Goal: Navigation & Orientation: Locate item on page

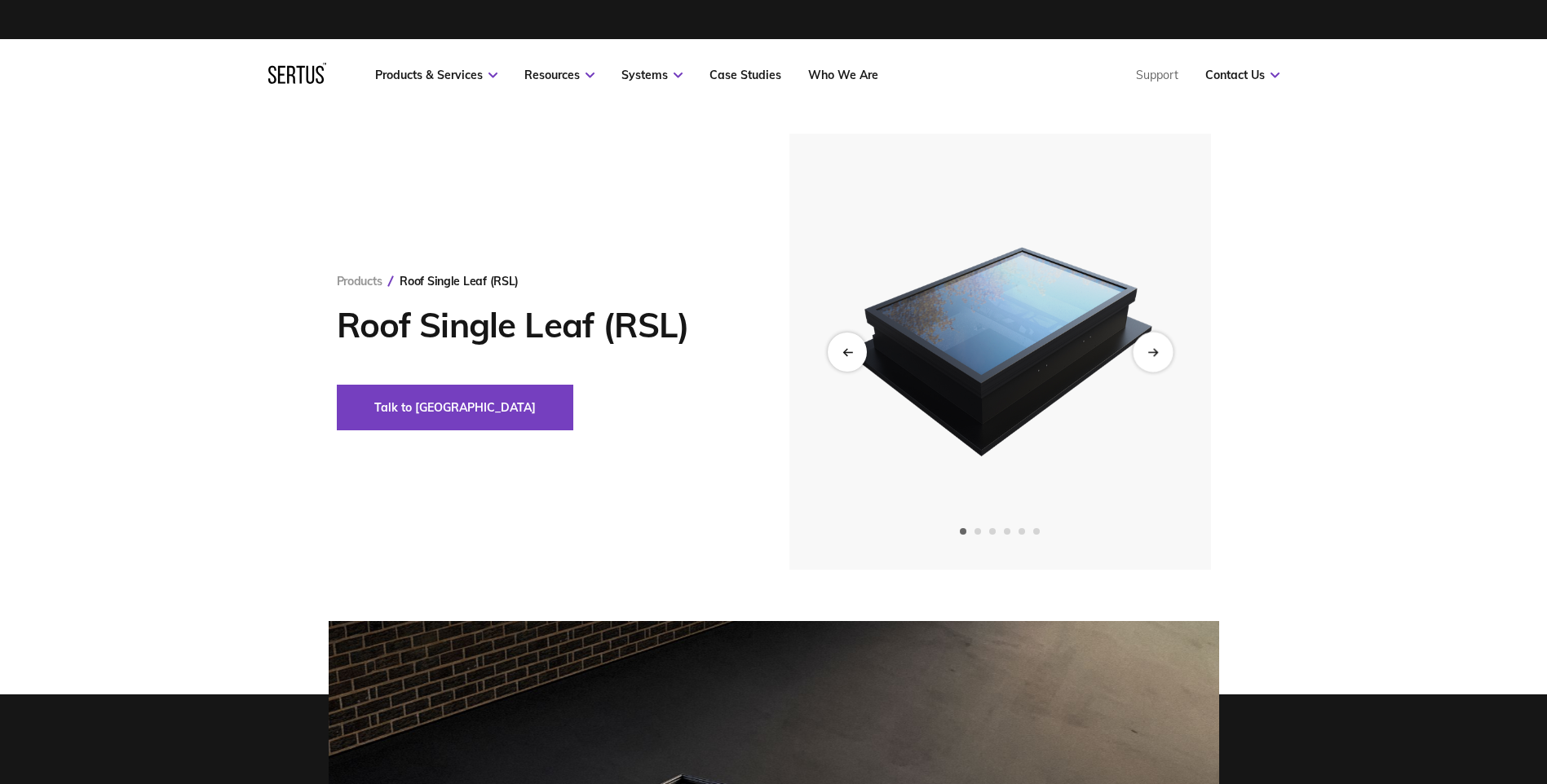
click at [1161, 353] on div "Next slide" at bounding box center [1153, 352] width 40 height 40
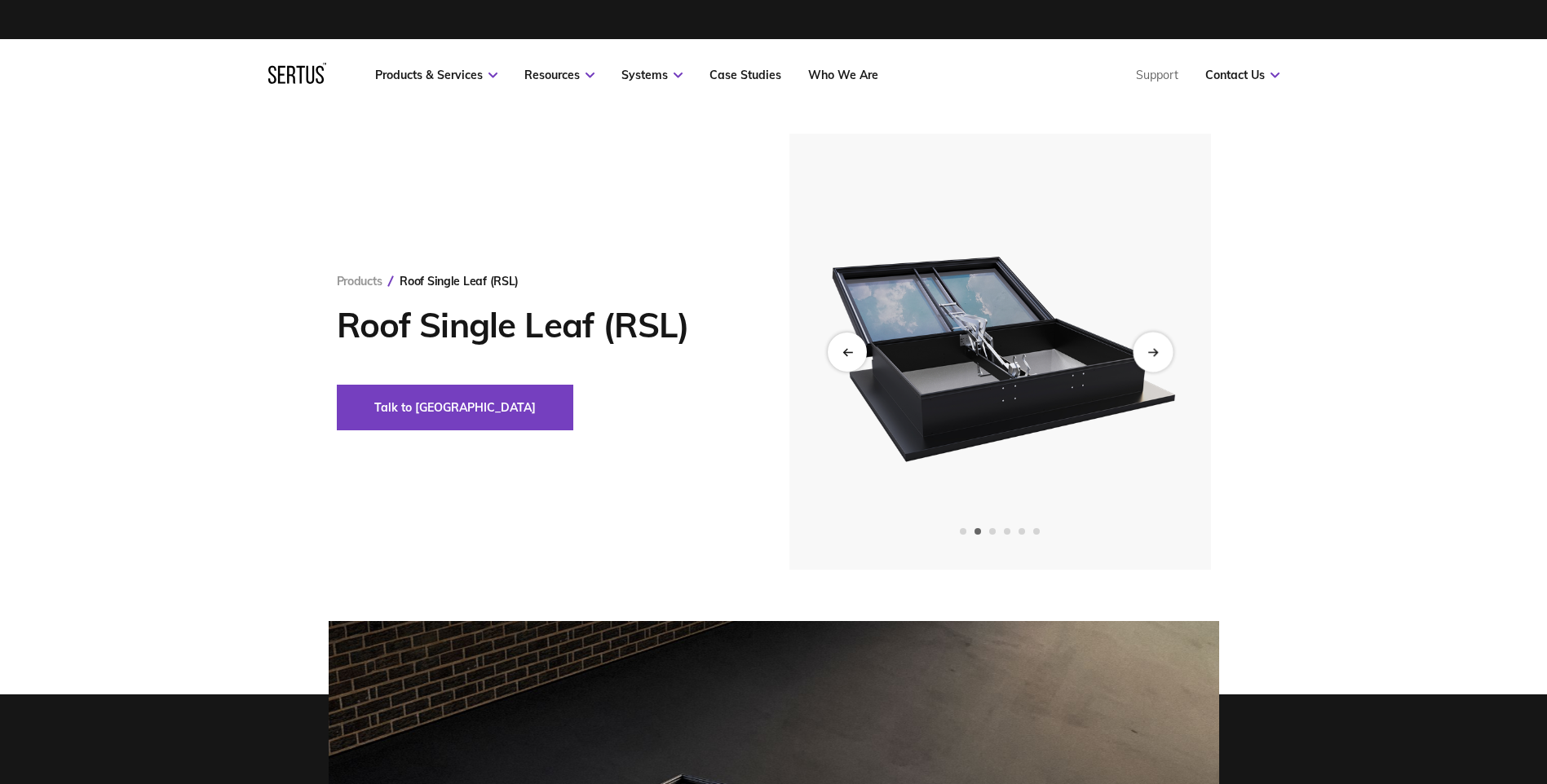
click at [1161, 353] on div "Next slide" at bounding box center [1153, 352] width 40 height 40
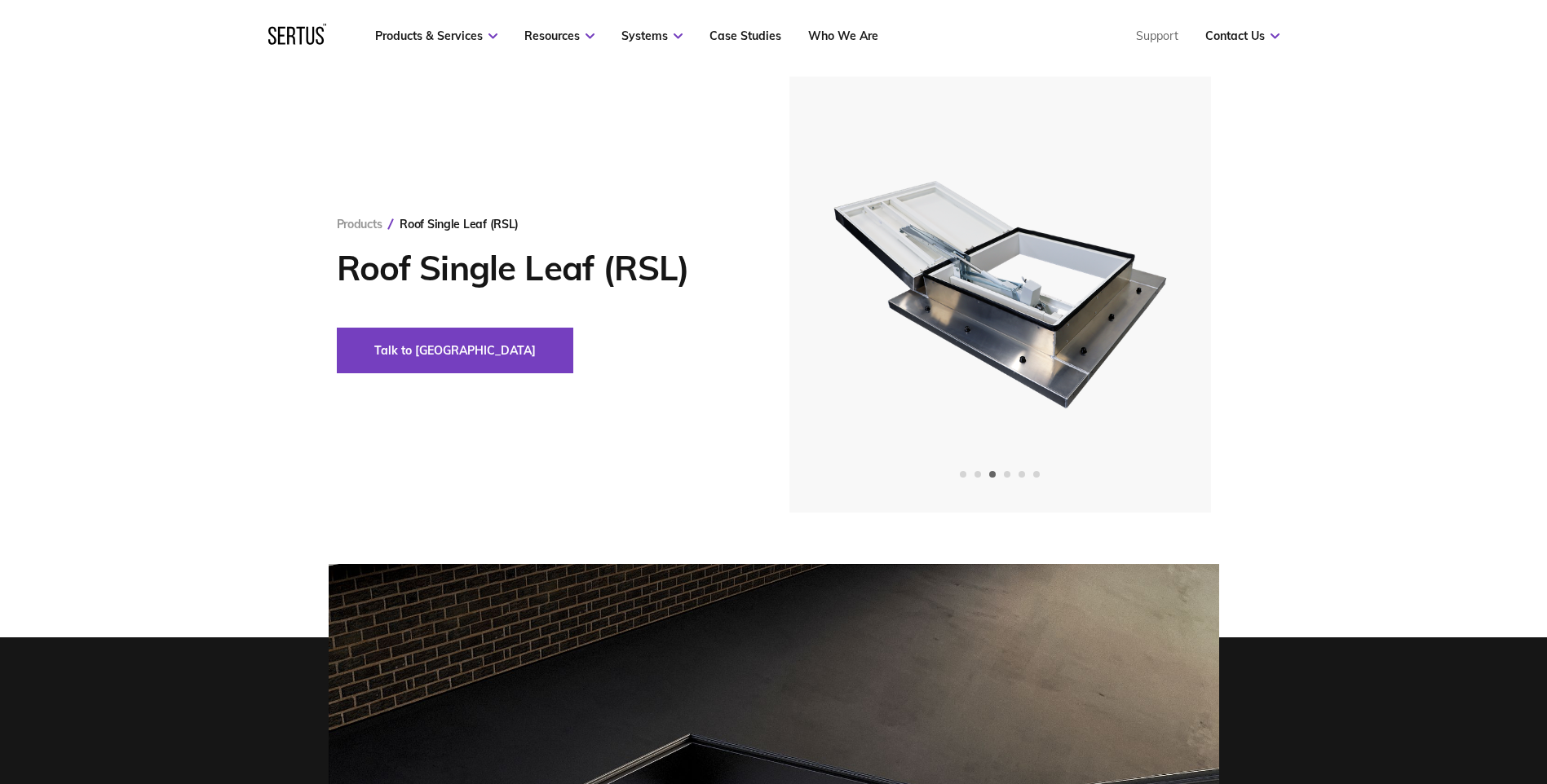
scroll to position [36, 0]
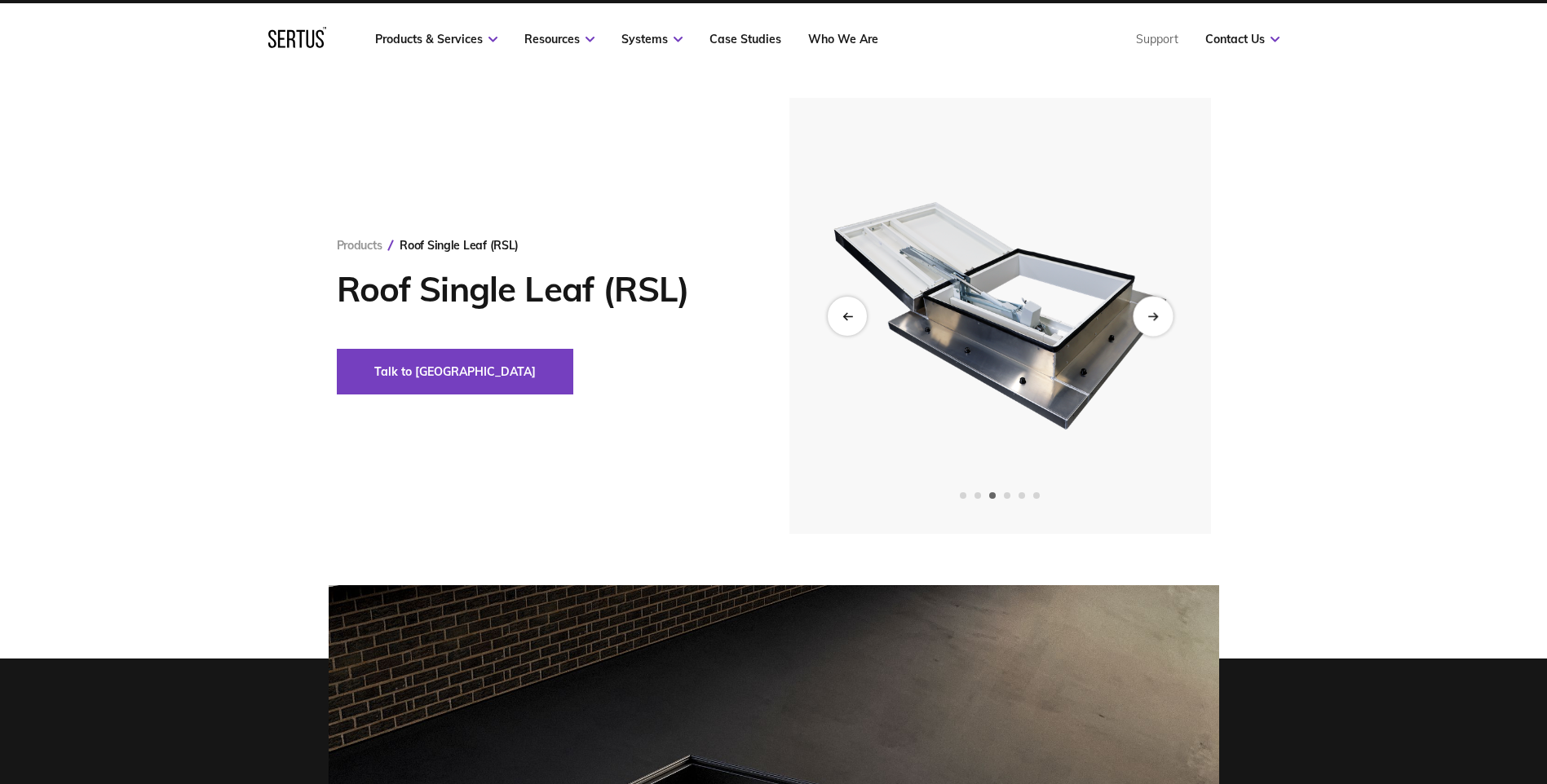
click at [1157, 313] on icon "Next slide" at bounding box center [1153, 316] width 10 height 9
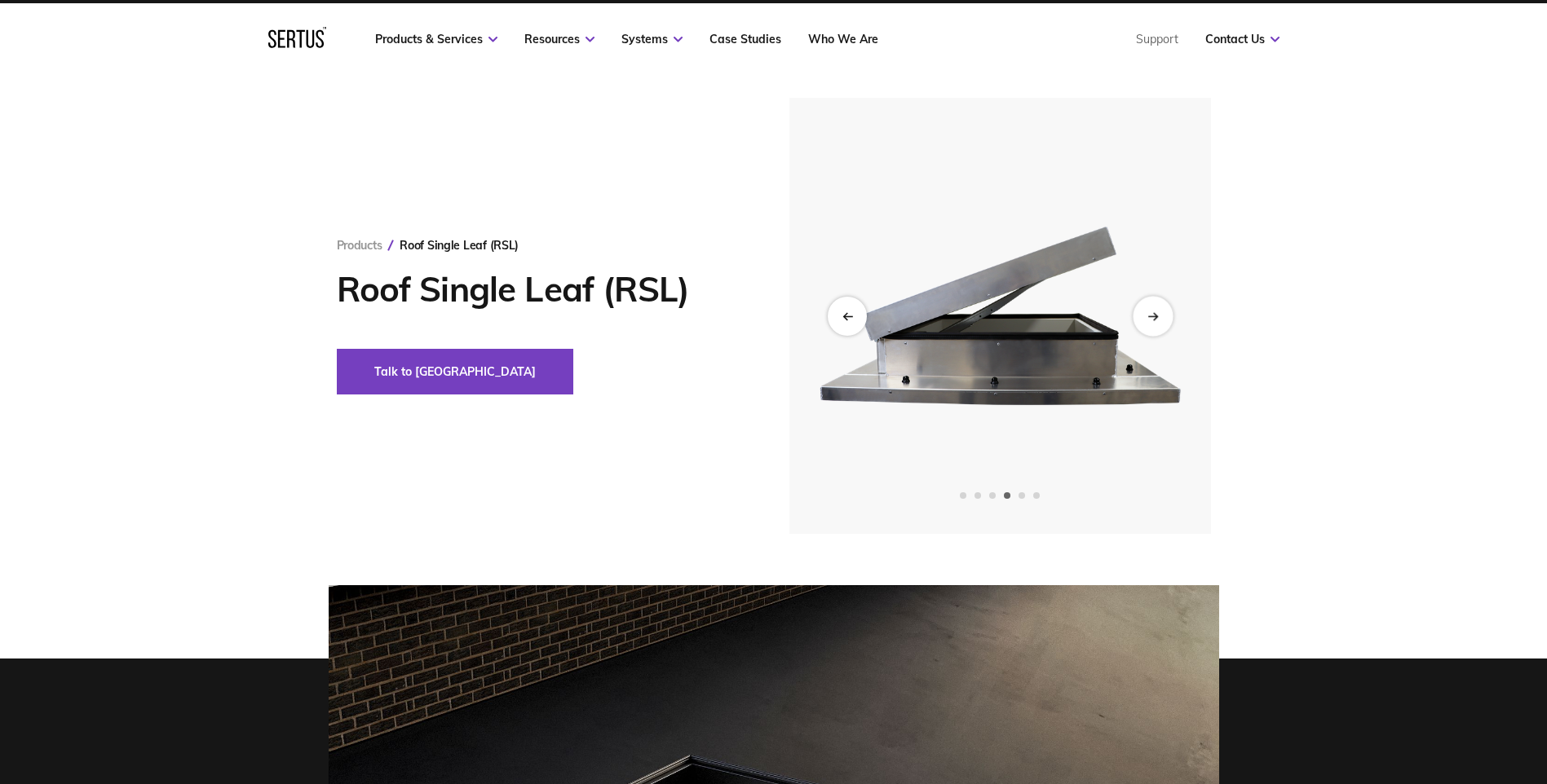
click at [1157, 313] on icon "Next slide" at bounding box center [1153, 316] width 10 height 9
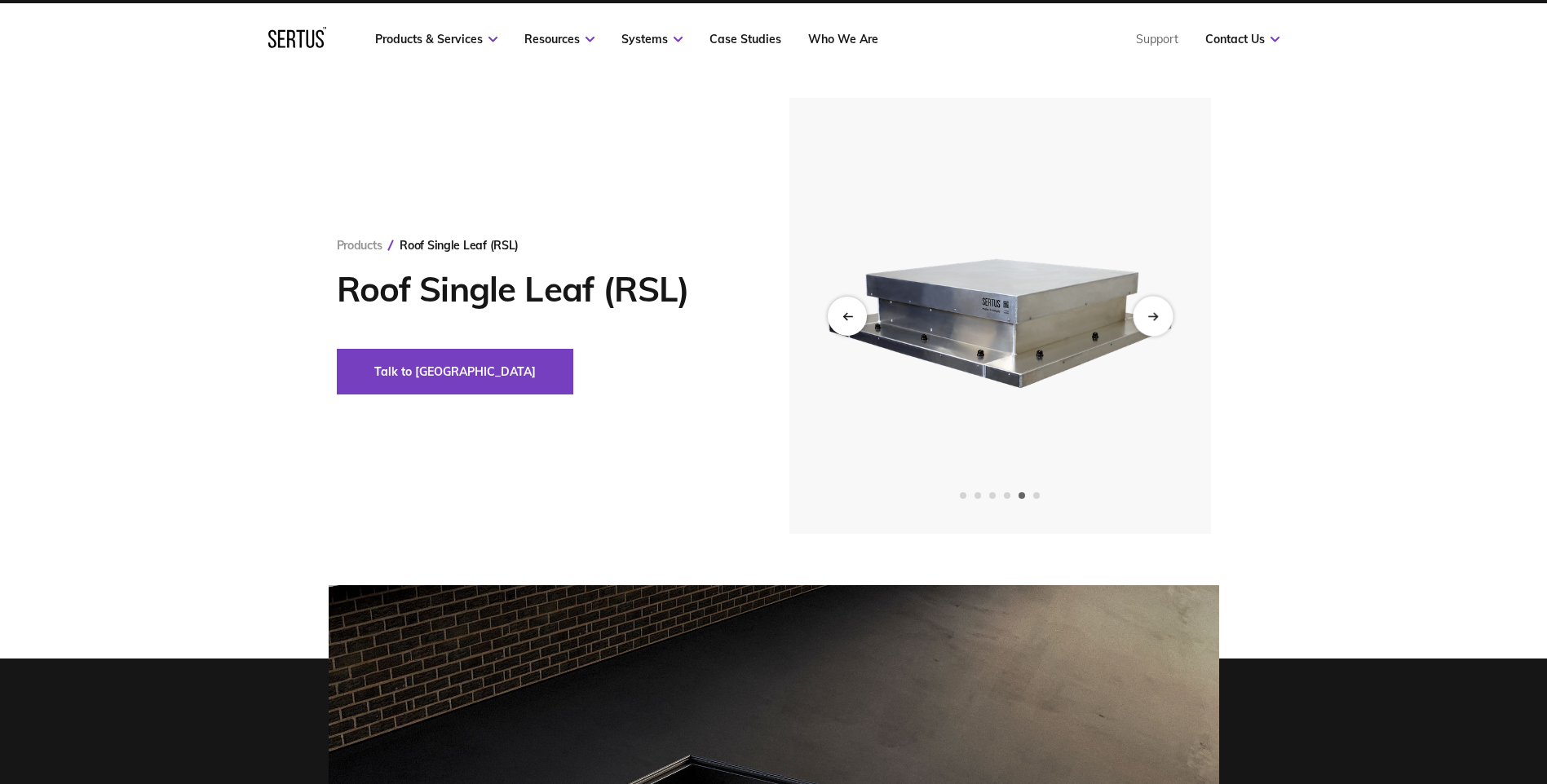
click at [1157, 313] on icon "Next slide" at bounding box center [1153, 316] width 10 height 9
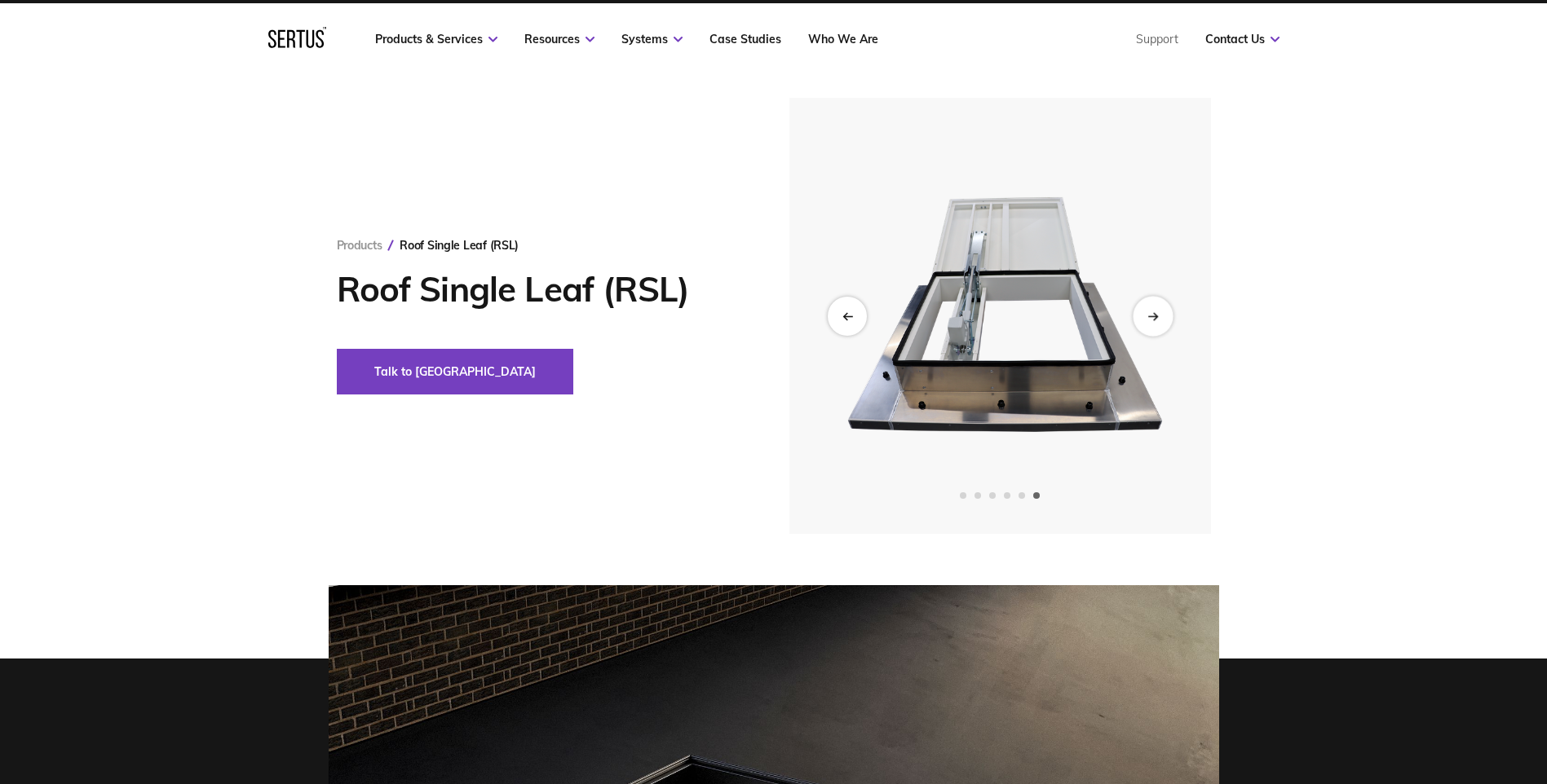
click at [1157, 313] on icon "Next slide" at bounding box center [1153, 316] width 10 height 9
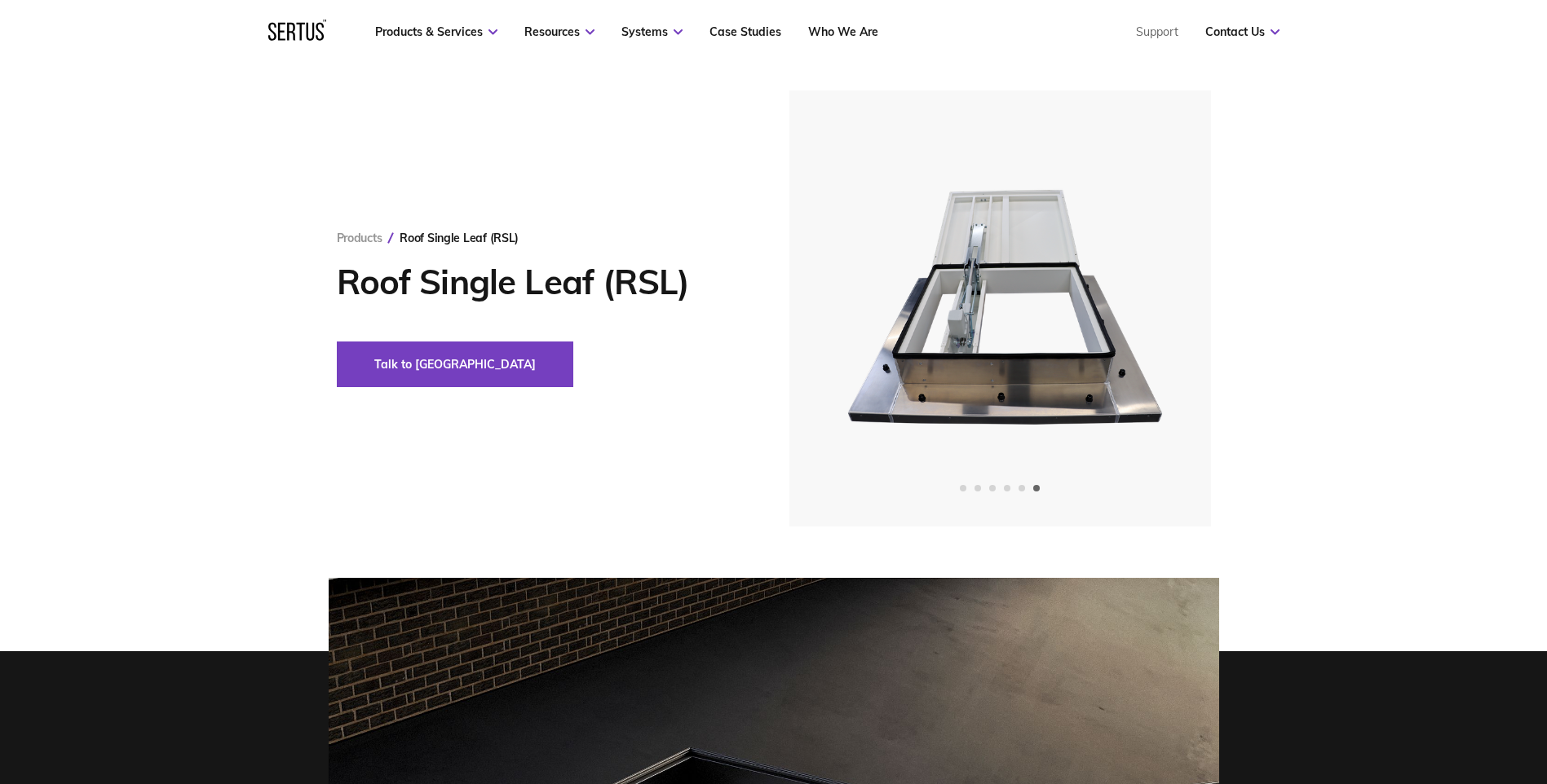
scroll to position [21, 0]
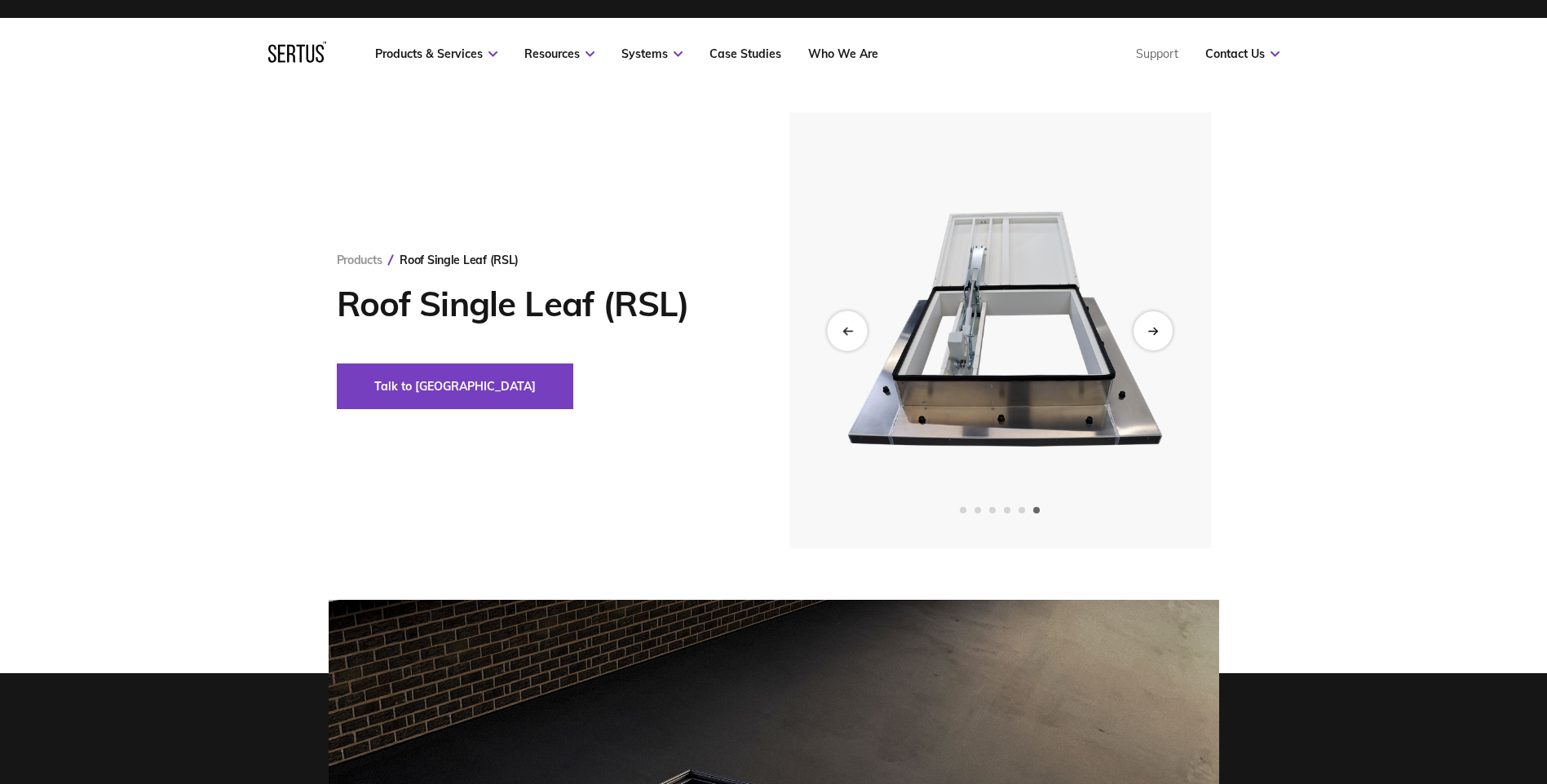
click at [852, 339] on div "Previous slide" at bounding box center [847, 331] width 40 height 40
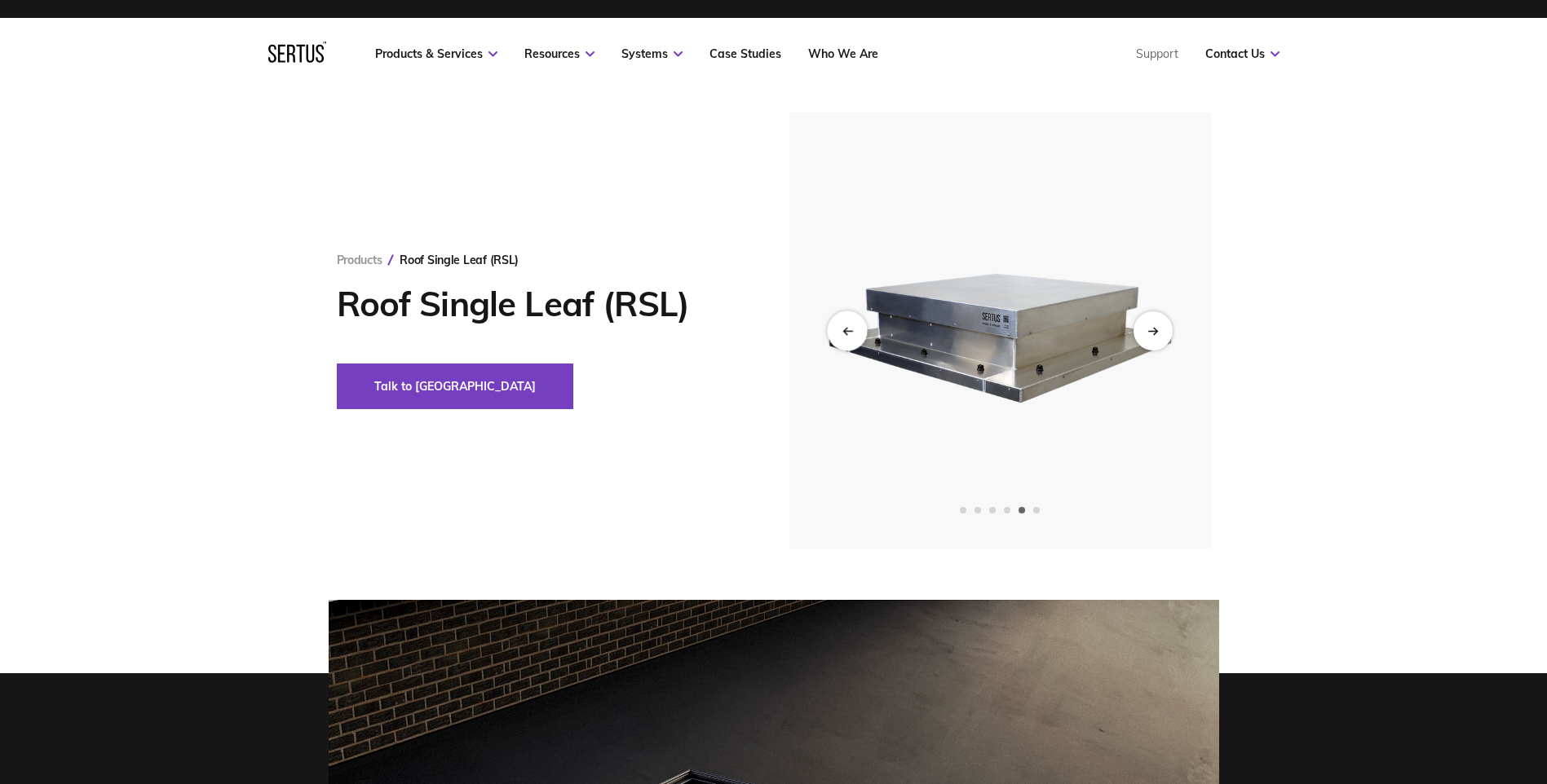
click at [852, 339] on div "Previous slide" at bounding box center [847, 331] width 40 height 40
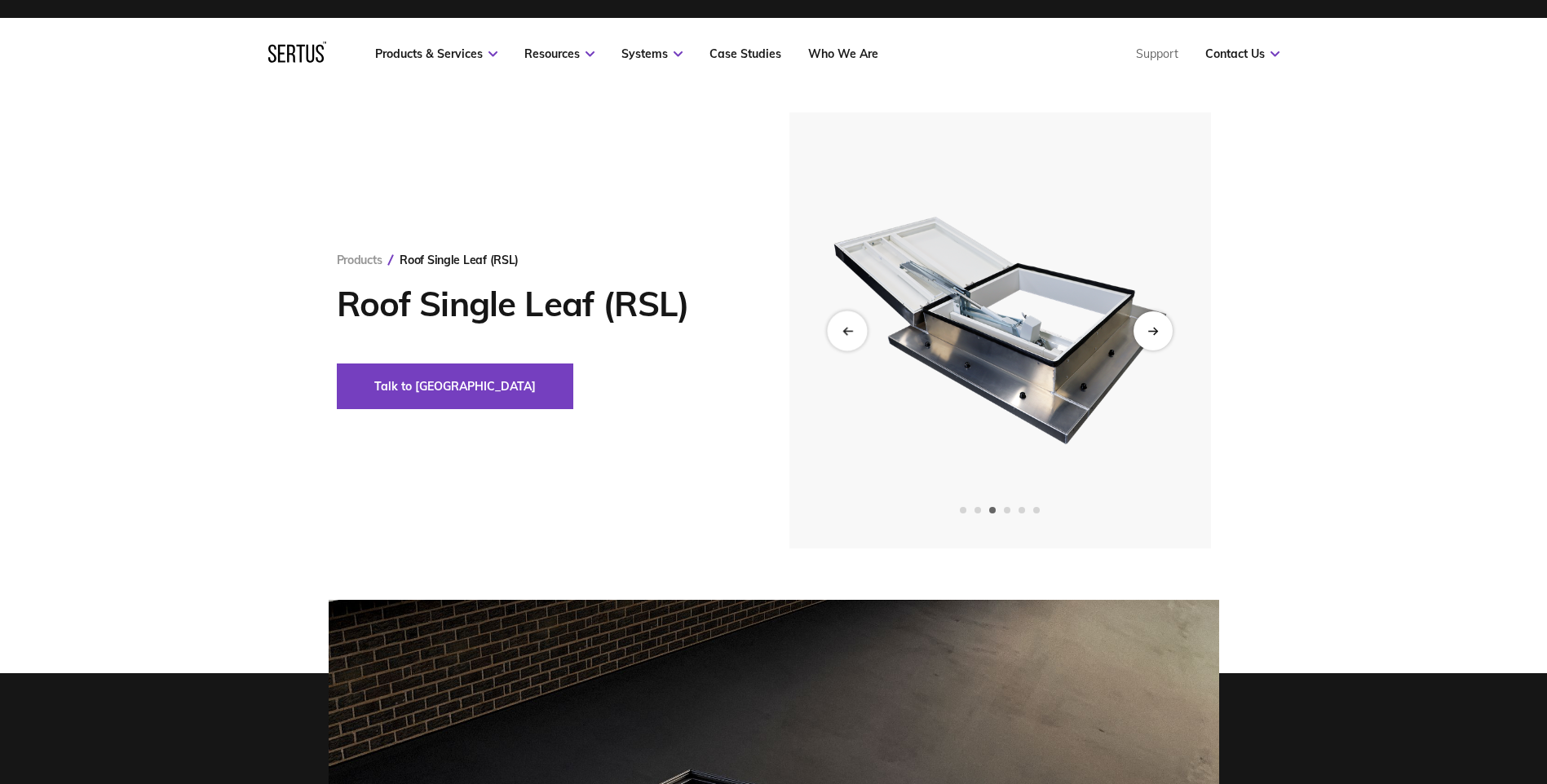
click at [852, 339] on div "Previous slide" at bounding box center [847, 331] width 40 height 40
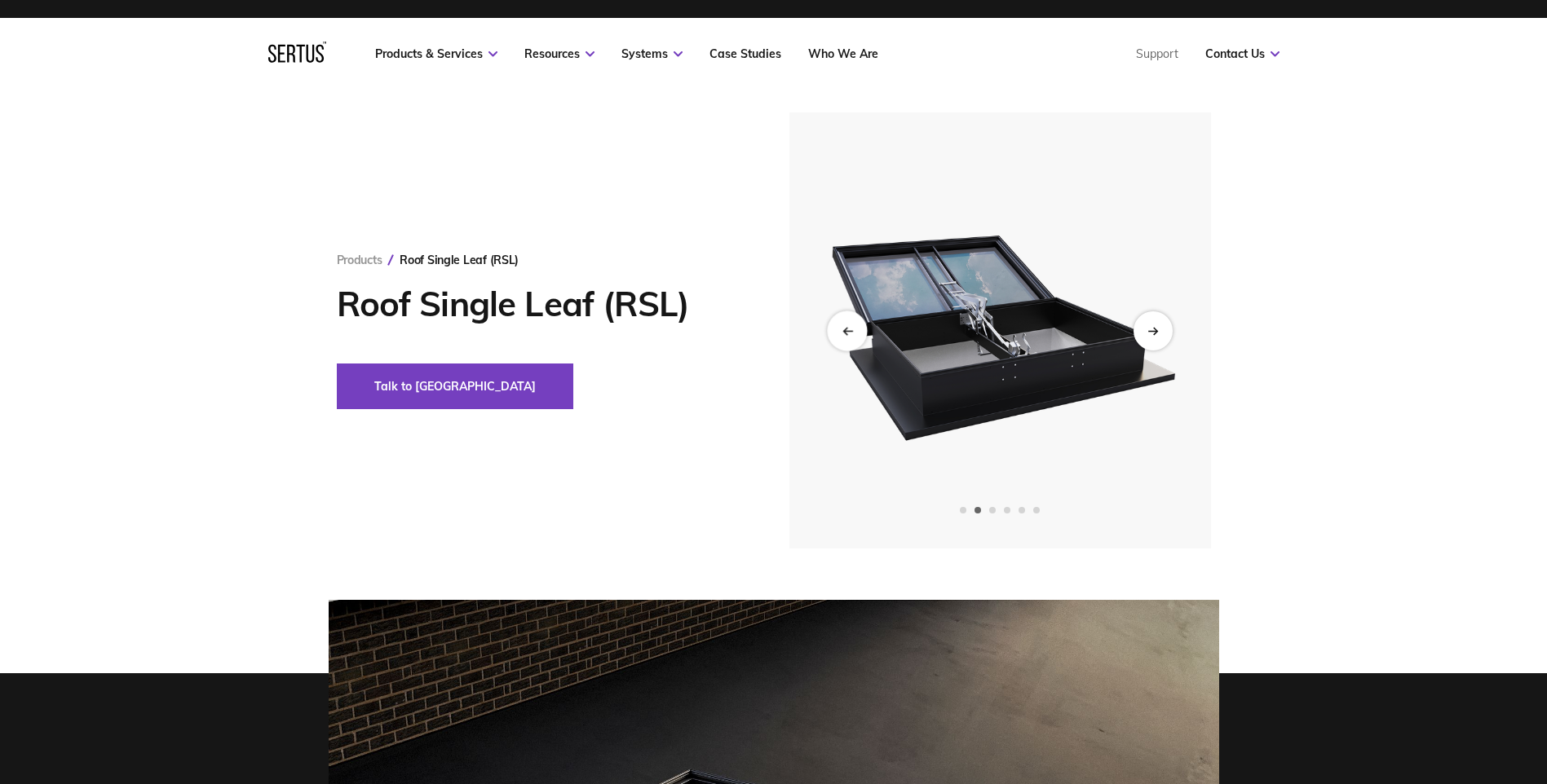
click at [852, 339] on div "Previous slide" at bounding box center [847, 331] width 40 height 40
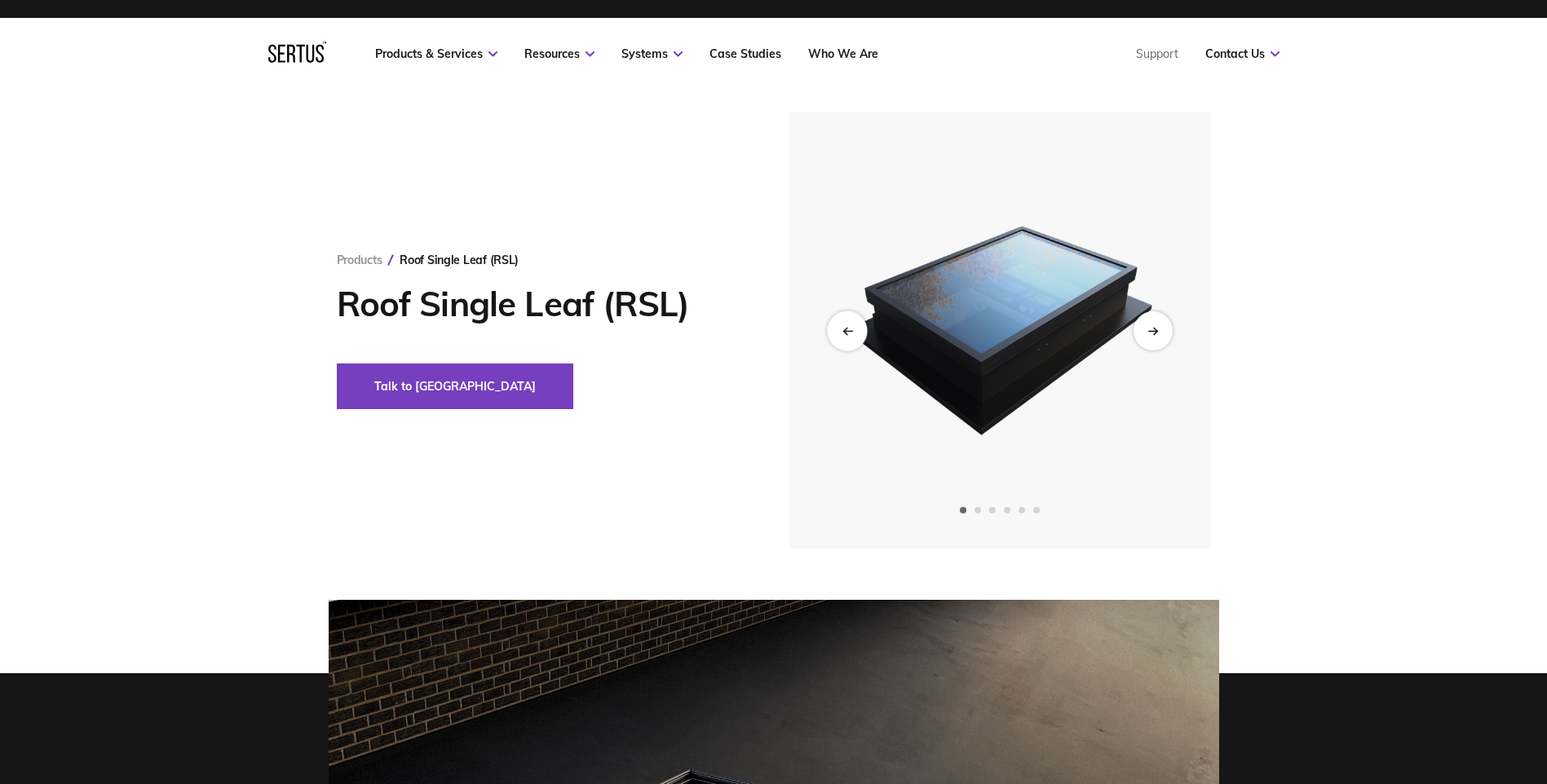
click at [852, 339] on div "Previous slide" at bounding box center [847, 331] width 40 height 40
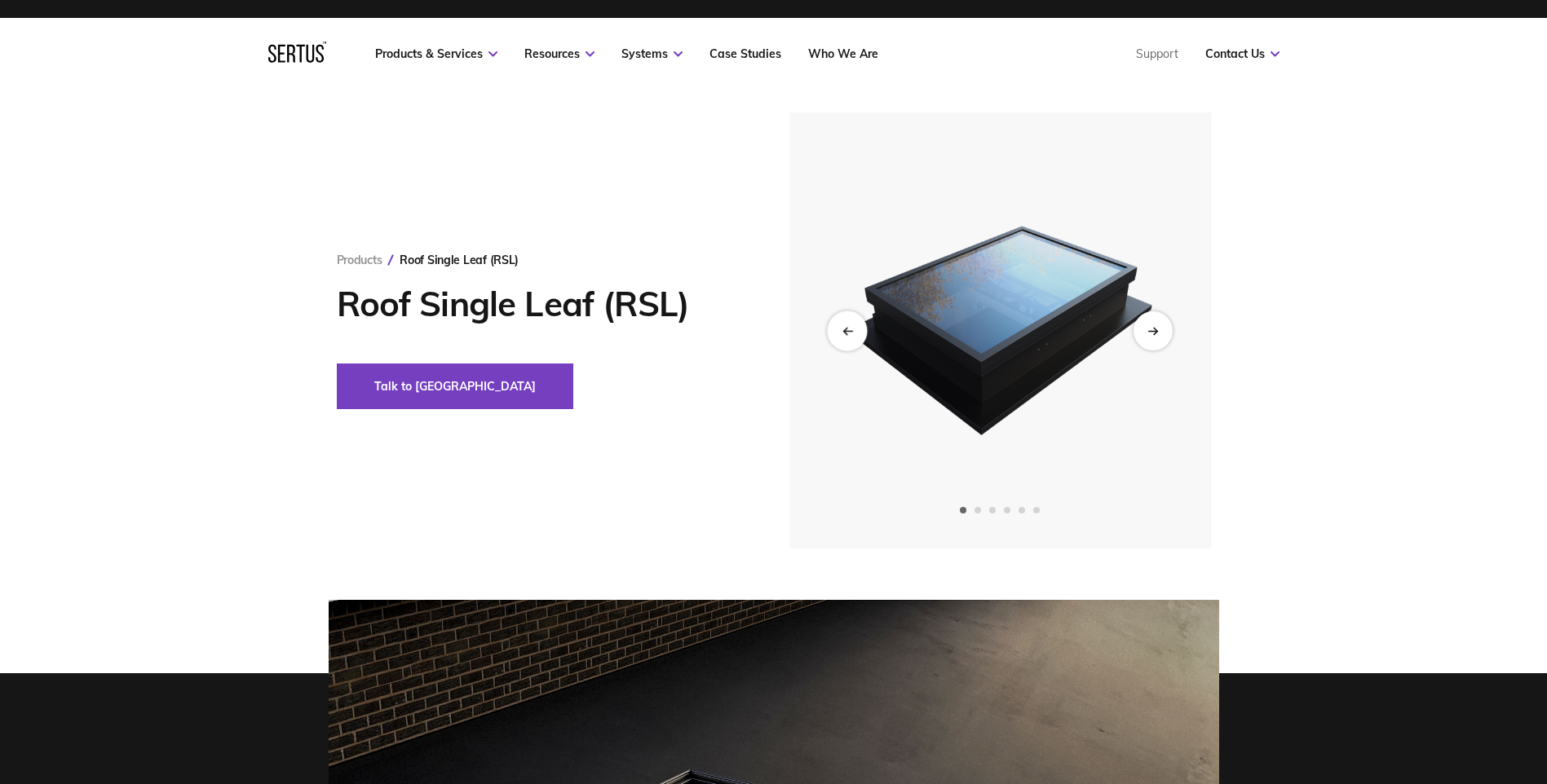
click at [852, 339] on div "Previous slide" at bounding box center [847, 331] width 40 height 40
